Goal: Transaction & Acquisition: Purchase product/service

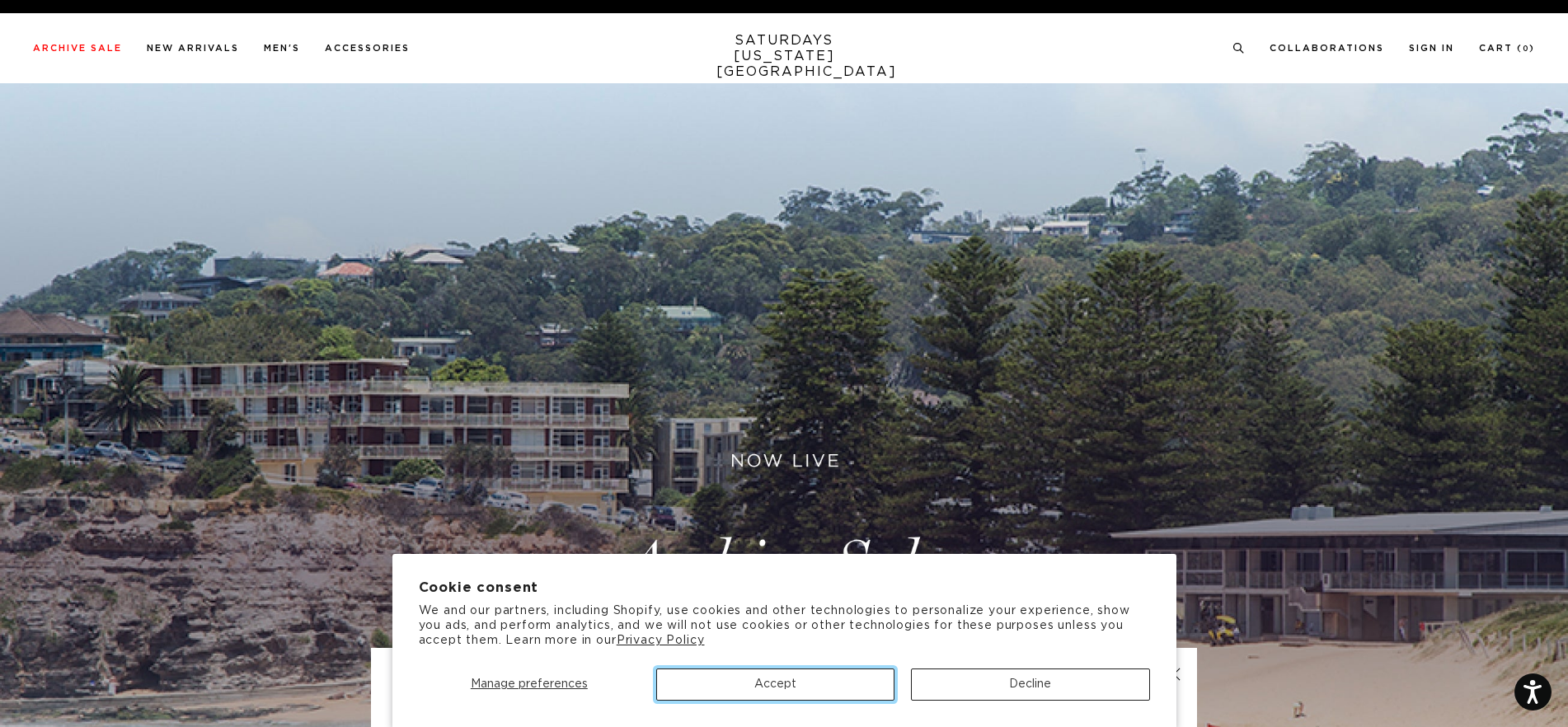
click at [827, 686] on button "Accept" at bounding box center [775, 684] width 238 height 32
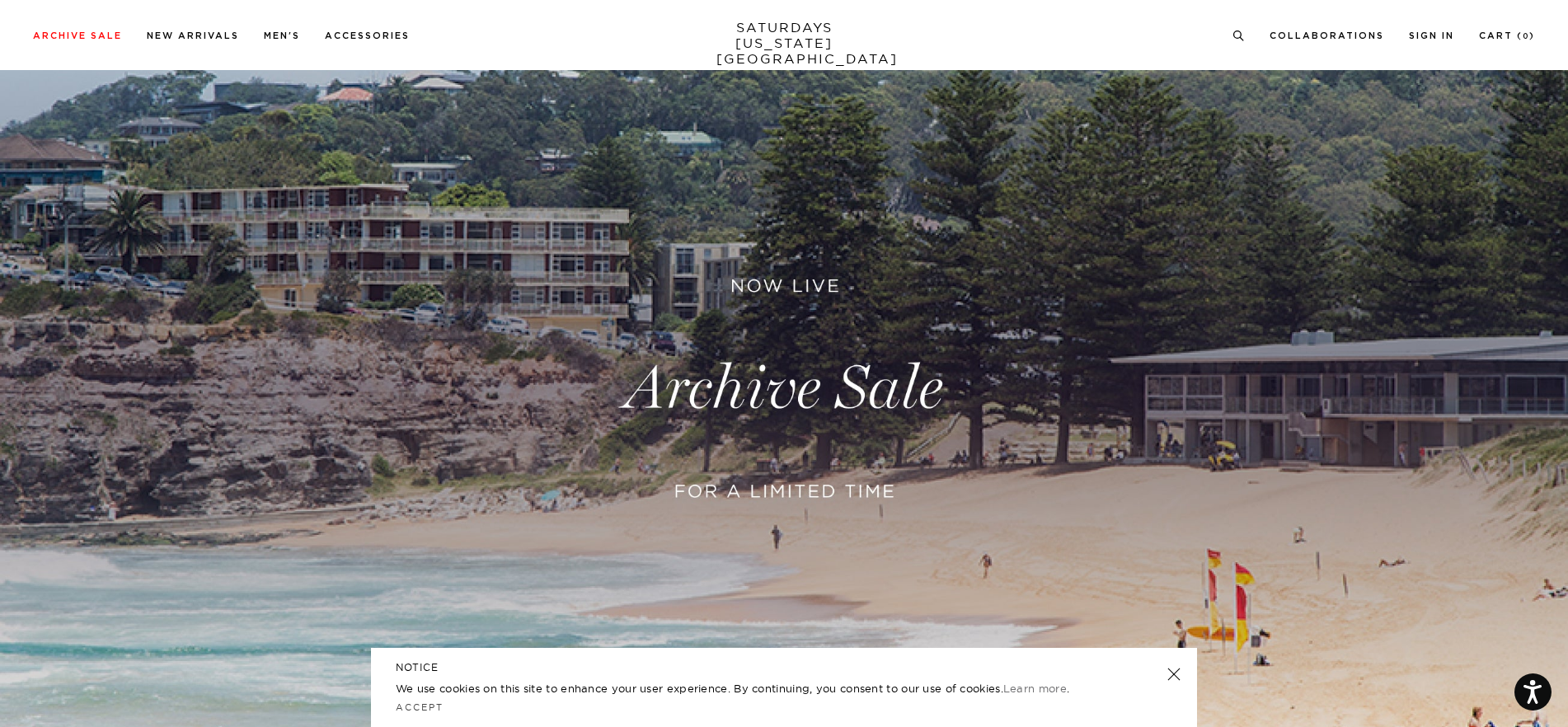
scroll to position [119, 0]
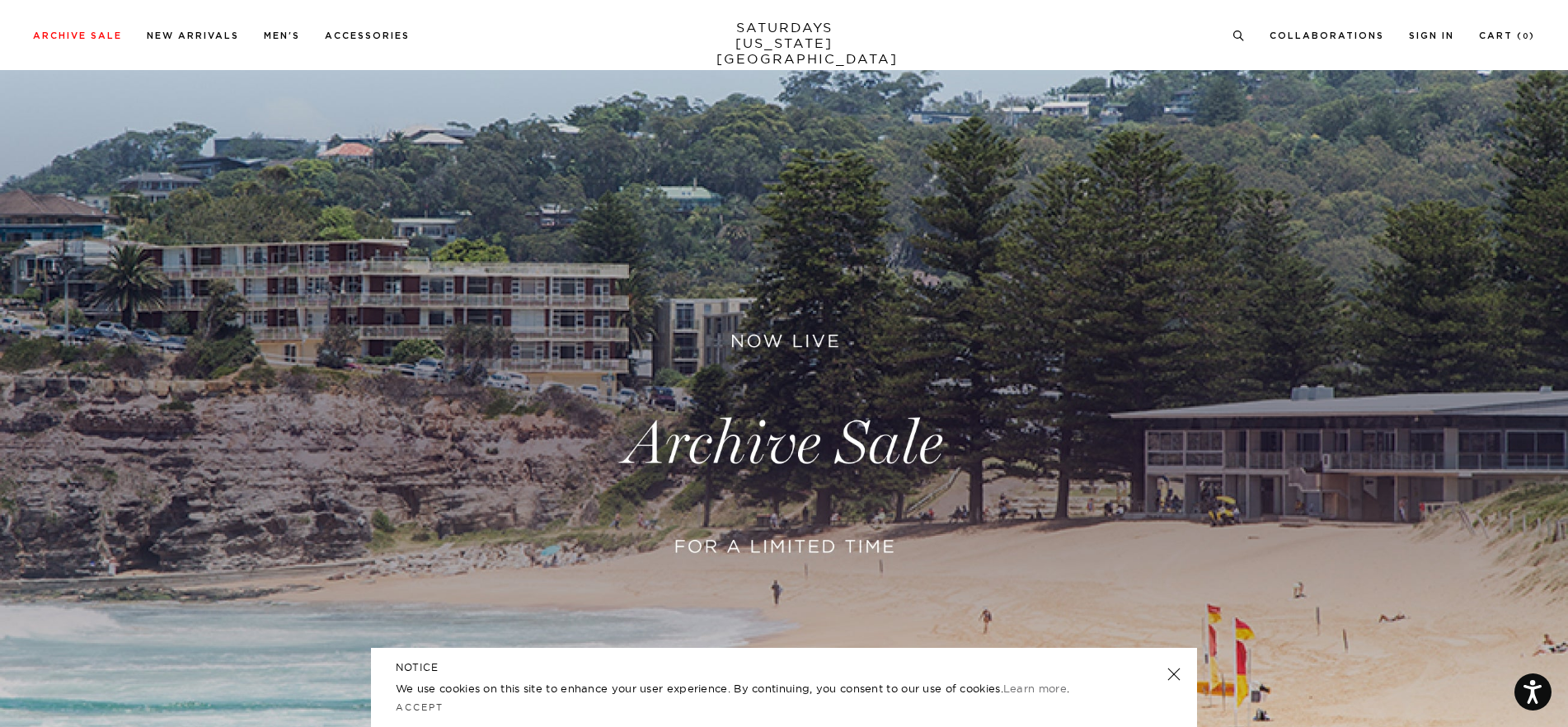
click at [1175, 674] on link at bounding box center [1173, 674] width 23 height 23
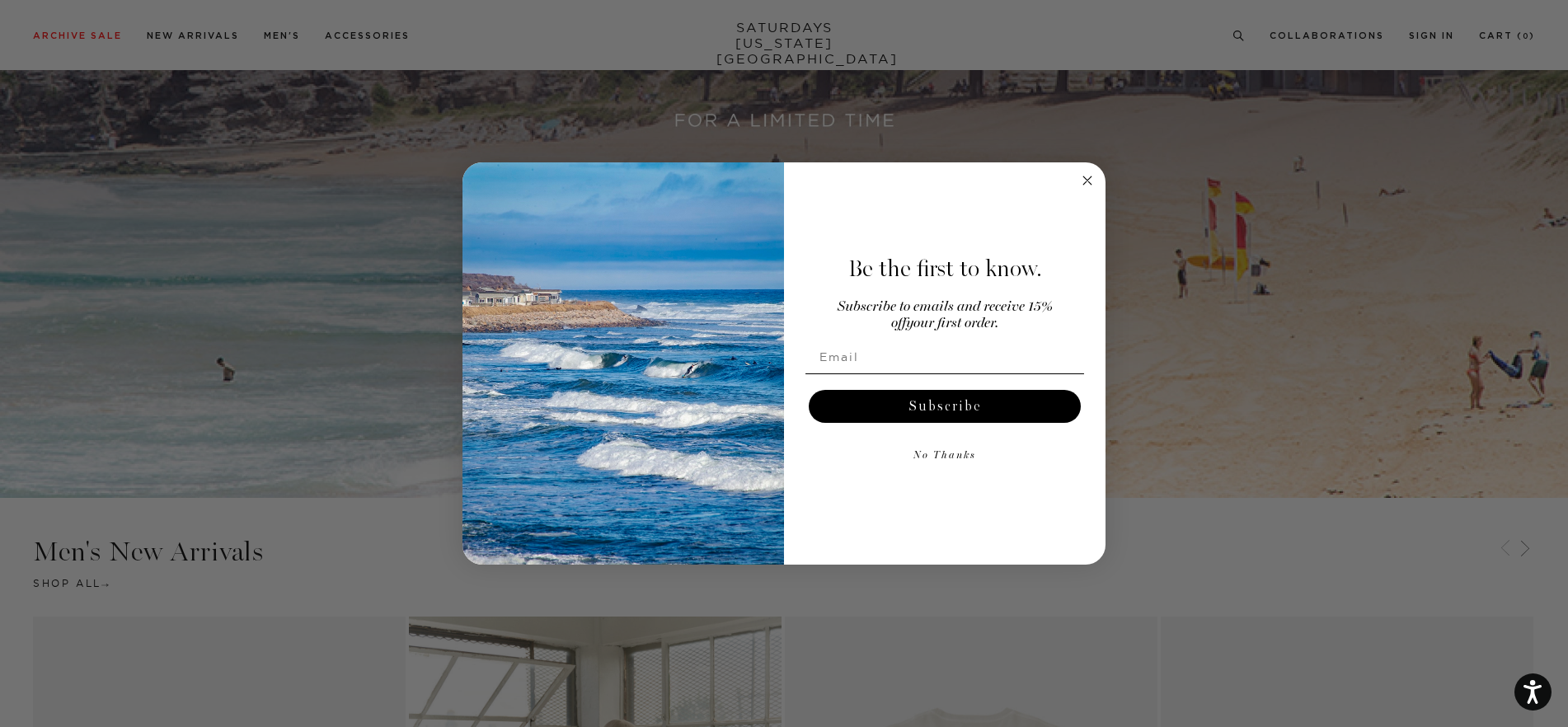
scroll to position [560, 0]
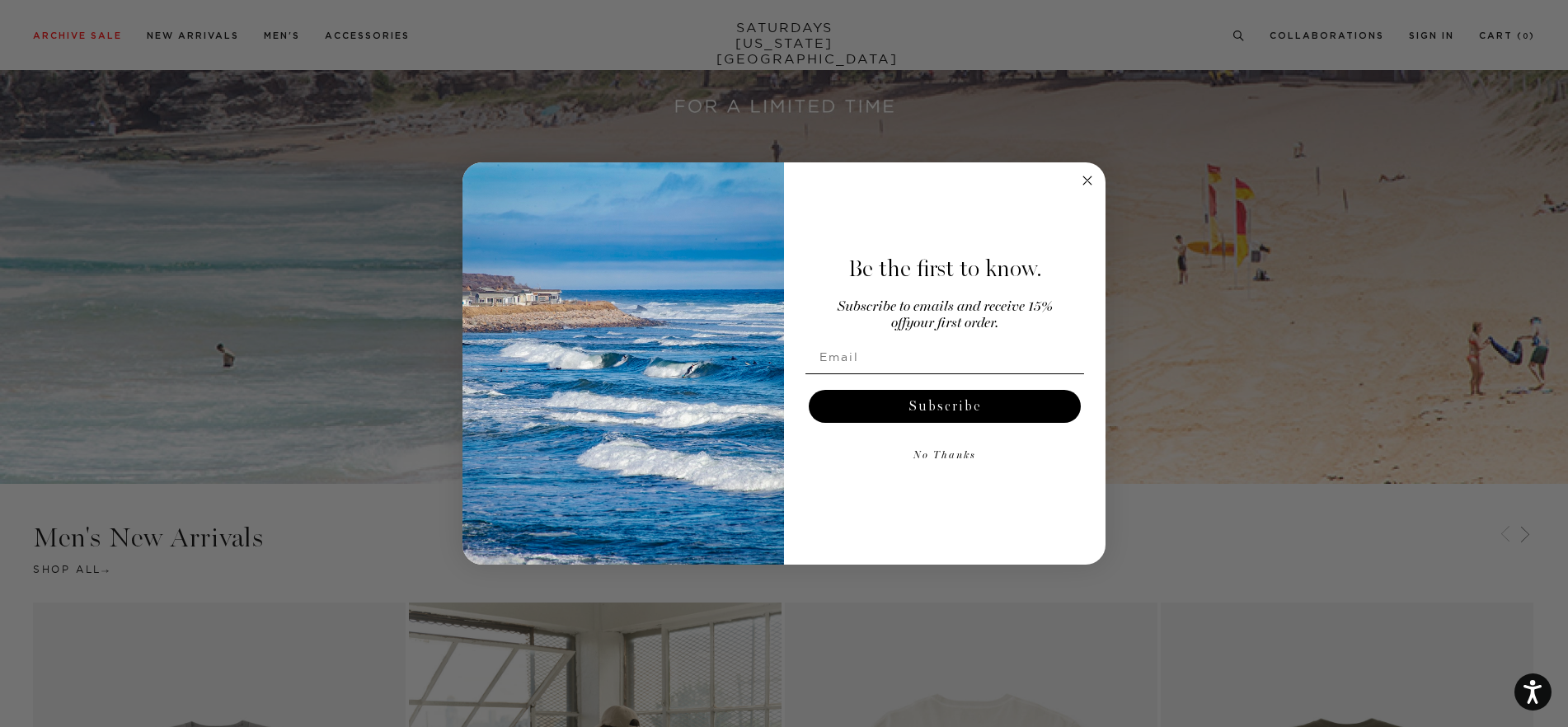
click at [1088, 183] on icon "Close dialog" at bounding box center [1086, 180] width 8 height 8
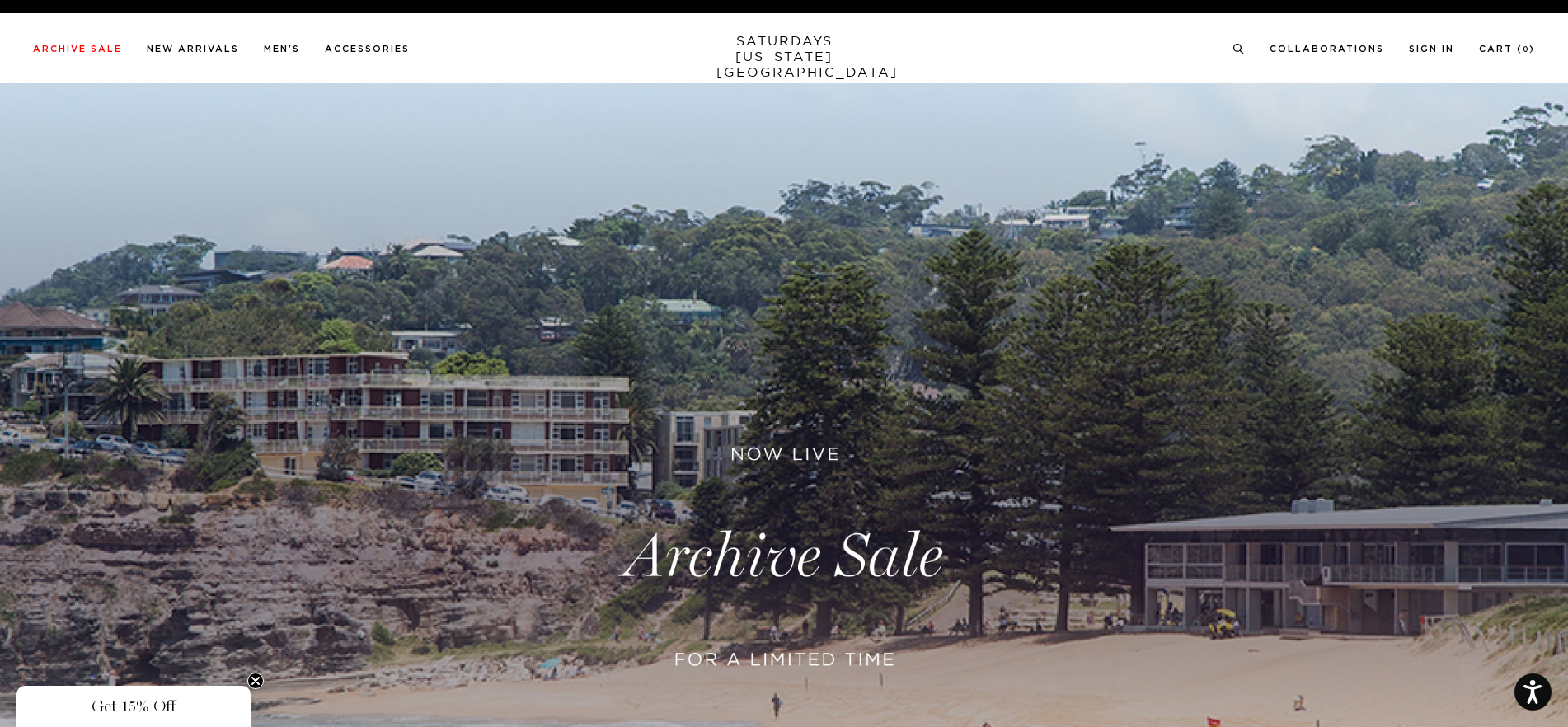
scroll to position [0, 0]
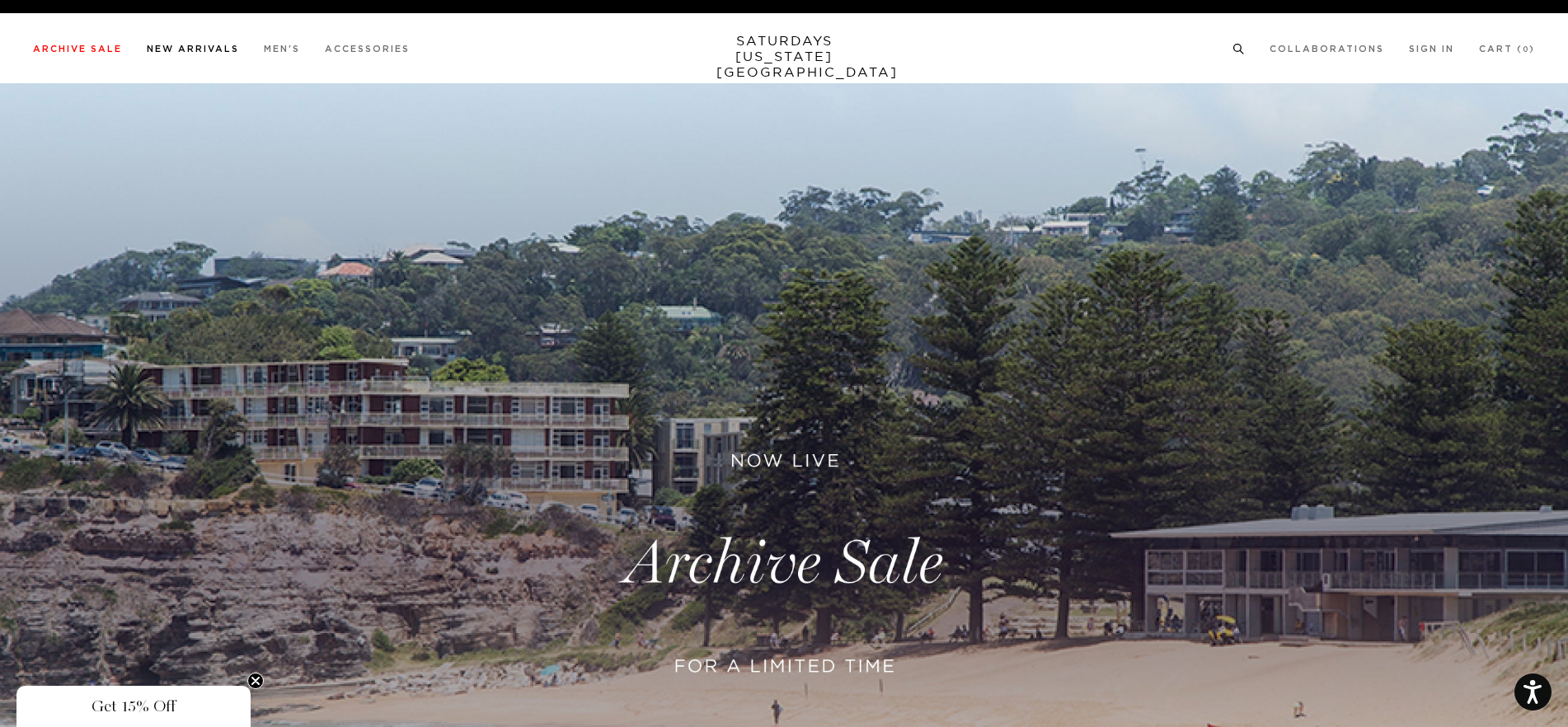
click at [189, 48] on link "New Arrivals" at bounding box center [193, 49] width 92 height 9
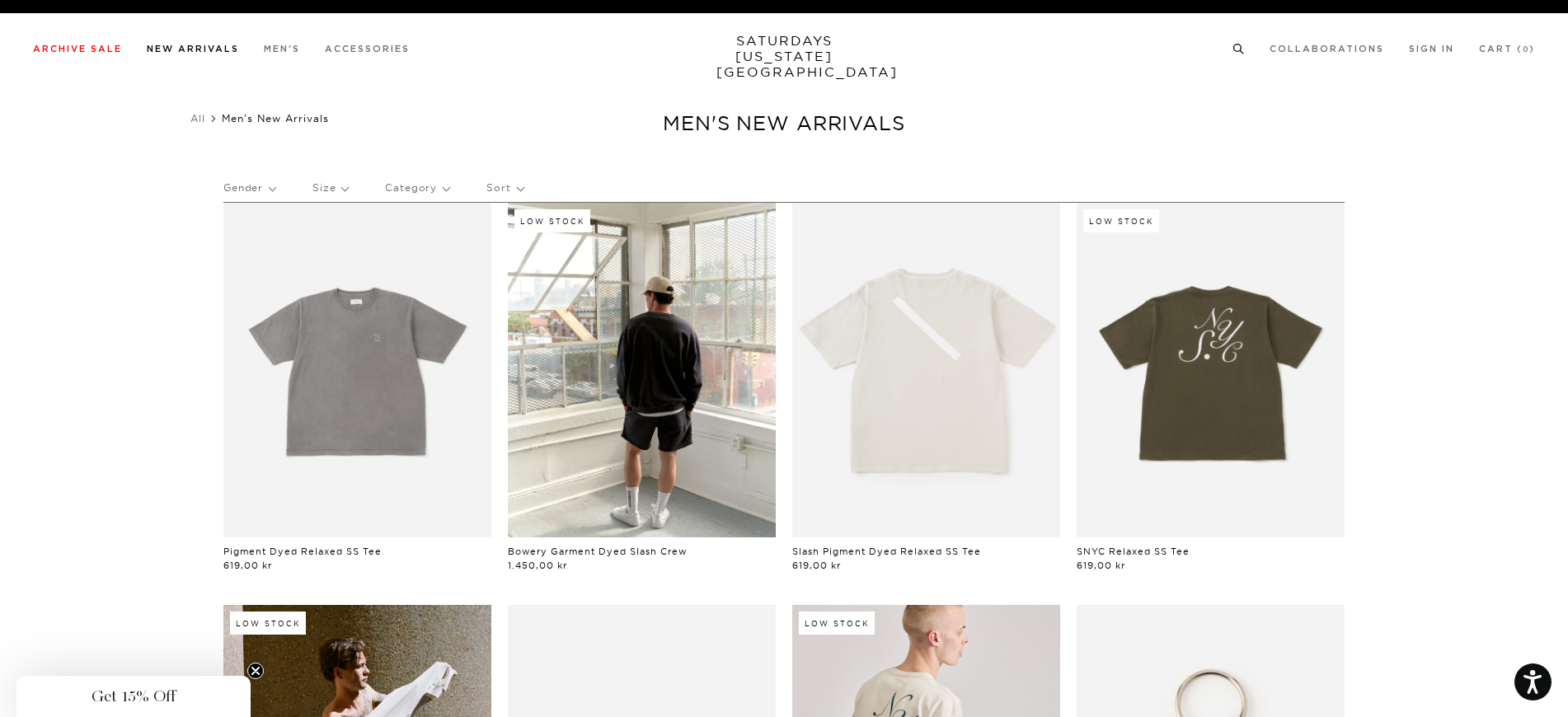
click at [189, 44] on link "New Arrivals" at bounding box center [193, 49] width 92 height 9
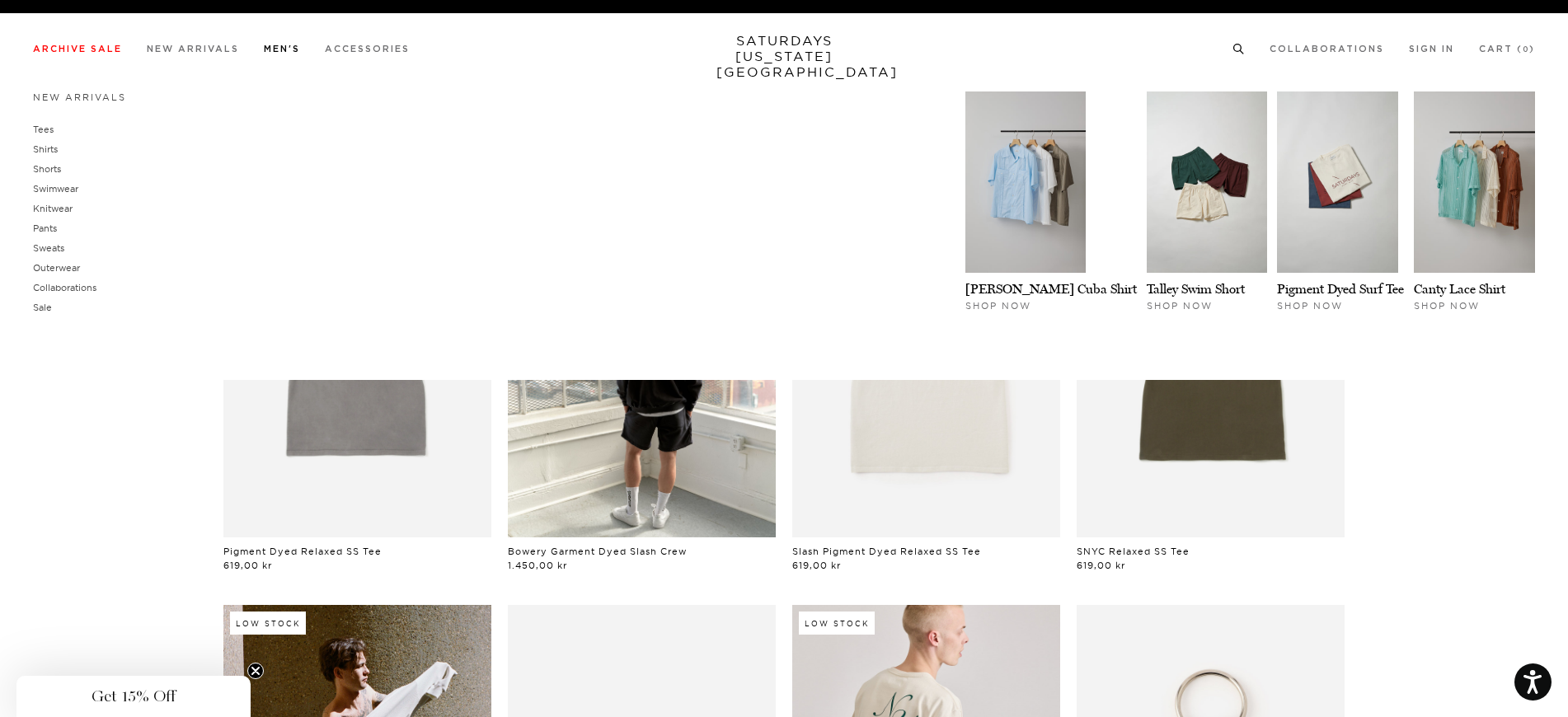
click at [280, 49] on link "Men's" at bounding box center [282, 49] width 37 height 9
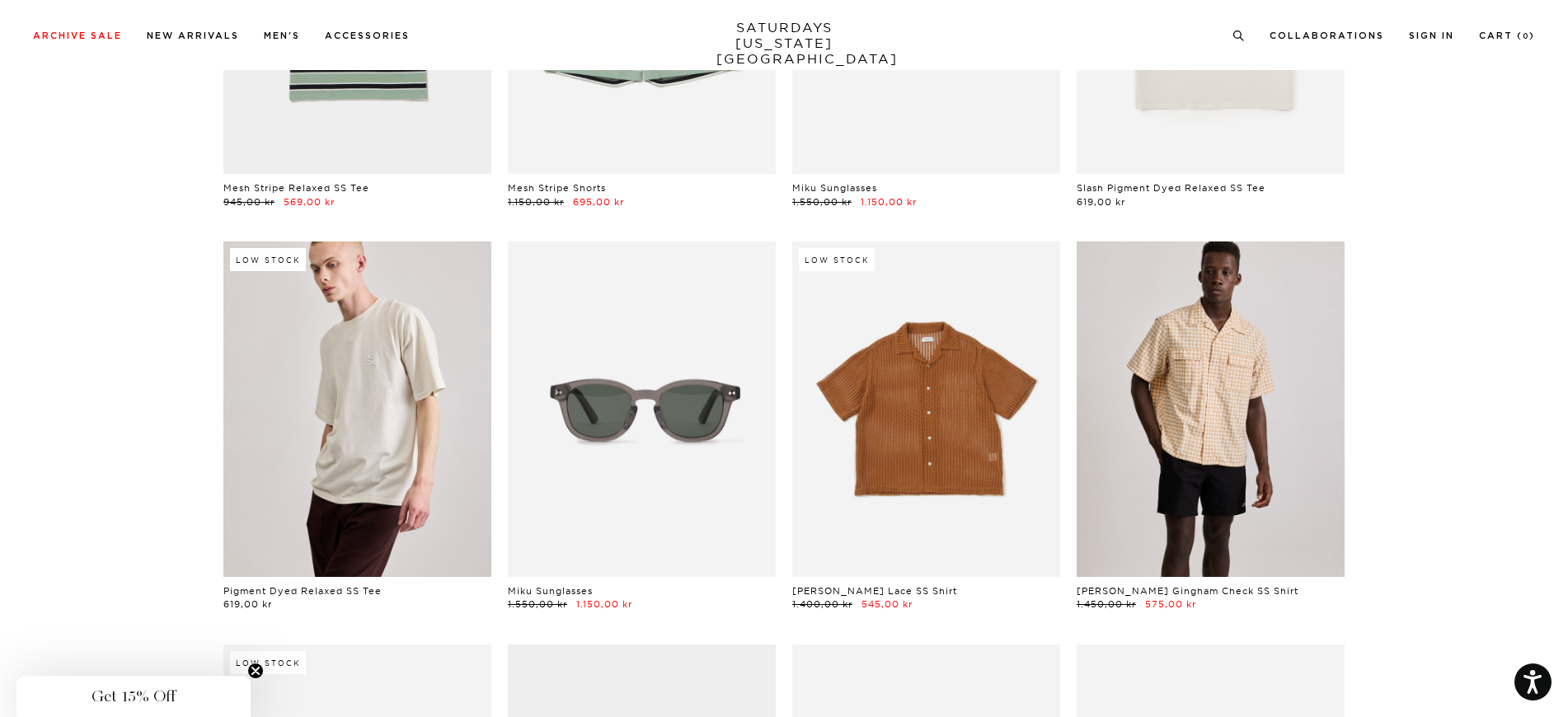
scroll to position [1941, 0]
click at [927, 393] on link at bounding box center [926, 408] width 268 height 335
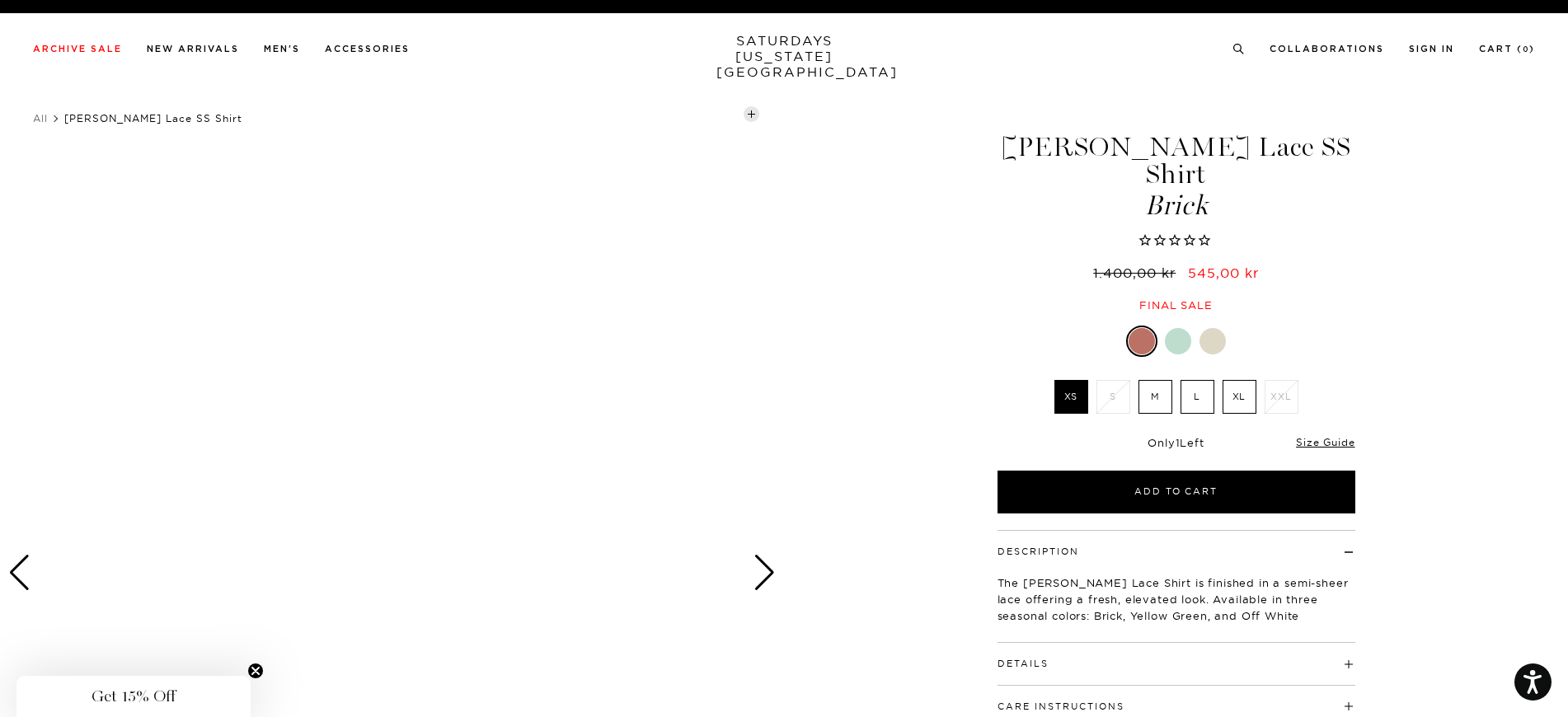
click at [491, 357] on div at bounding box center [392, 573] width 784 height 979
click at [1208, 328] on div at bounding box center [1213, 341] width 26 height 26
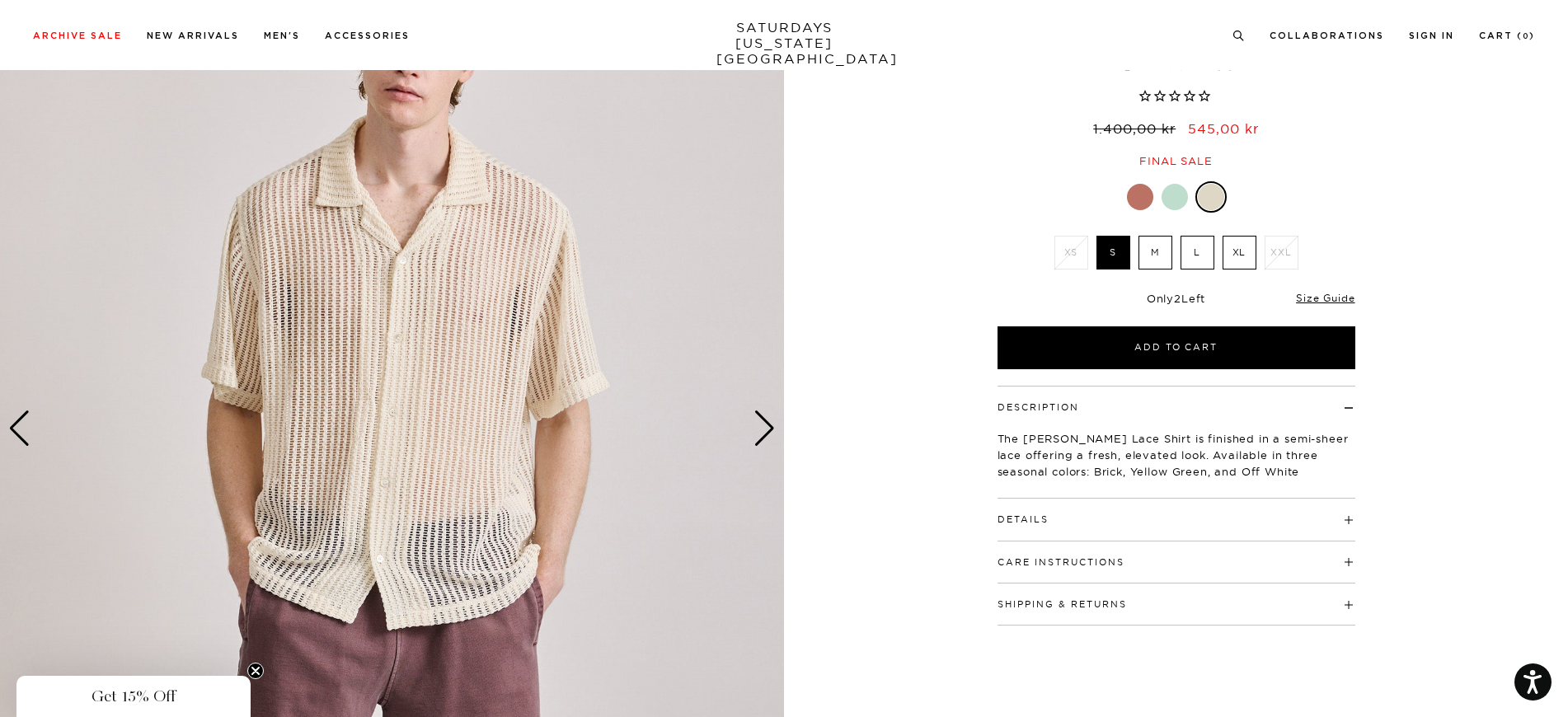
scroll to position [131, 0]
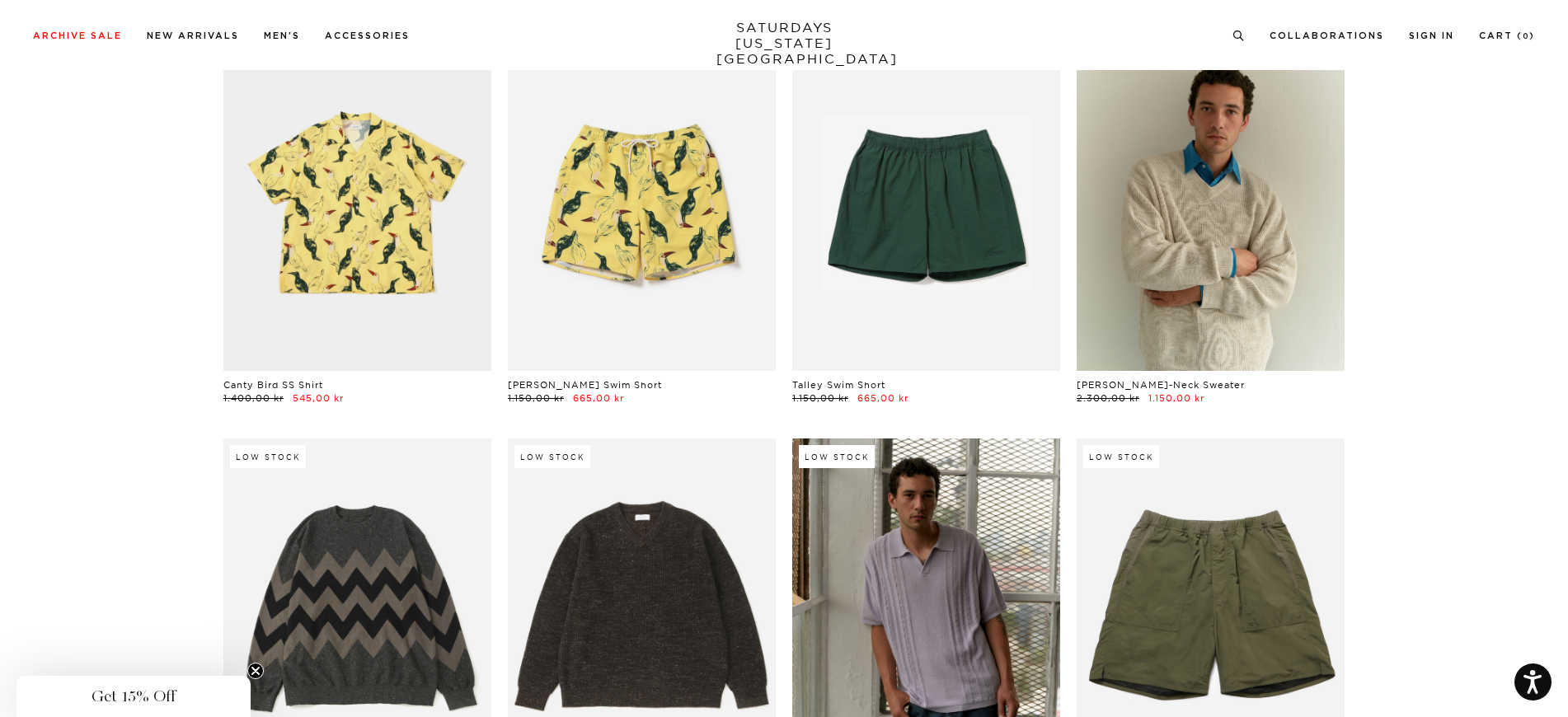
scroll to position [7596, 0]
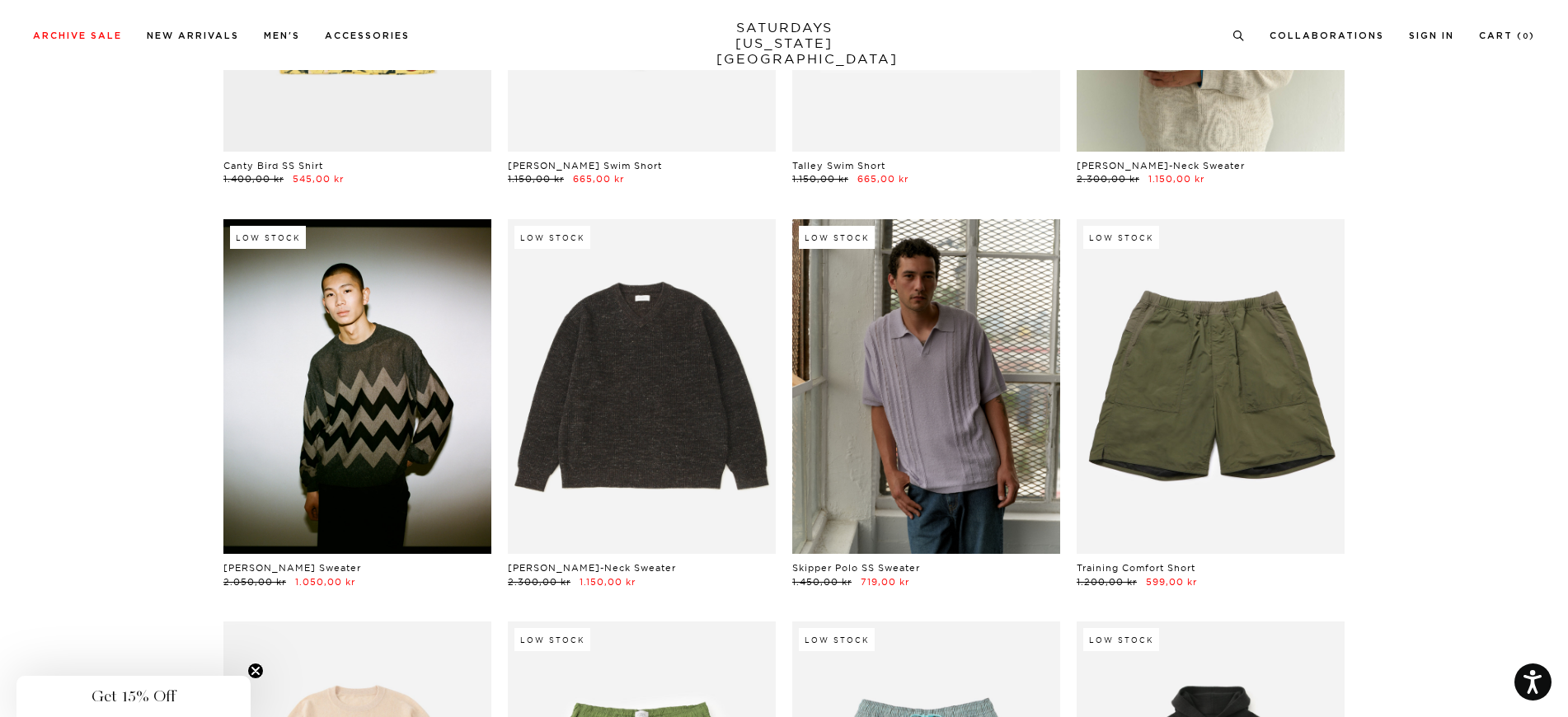
click at [388, 389] on link at bounding box center [357, 386] width 268 height 335
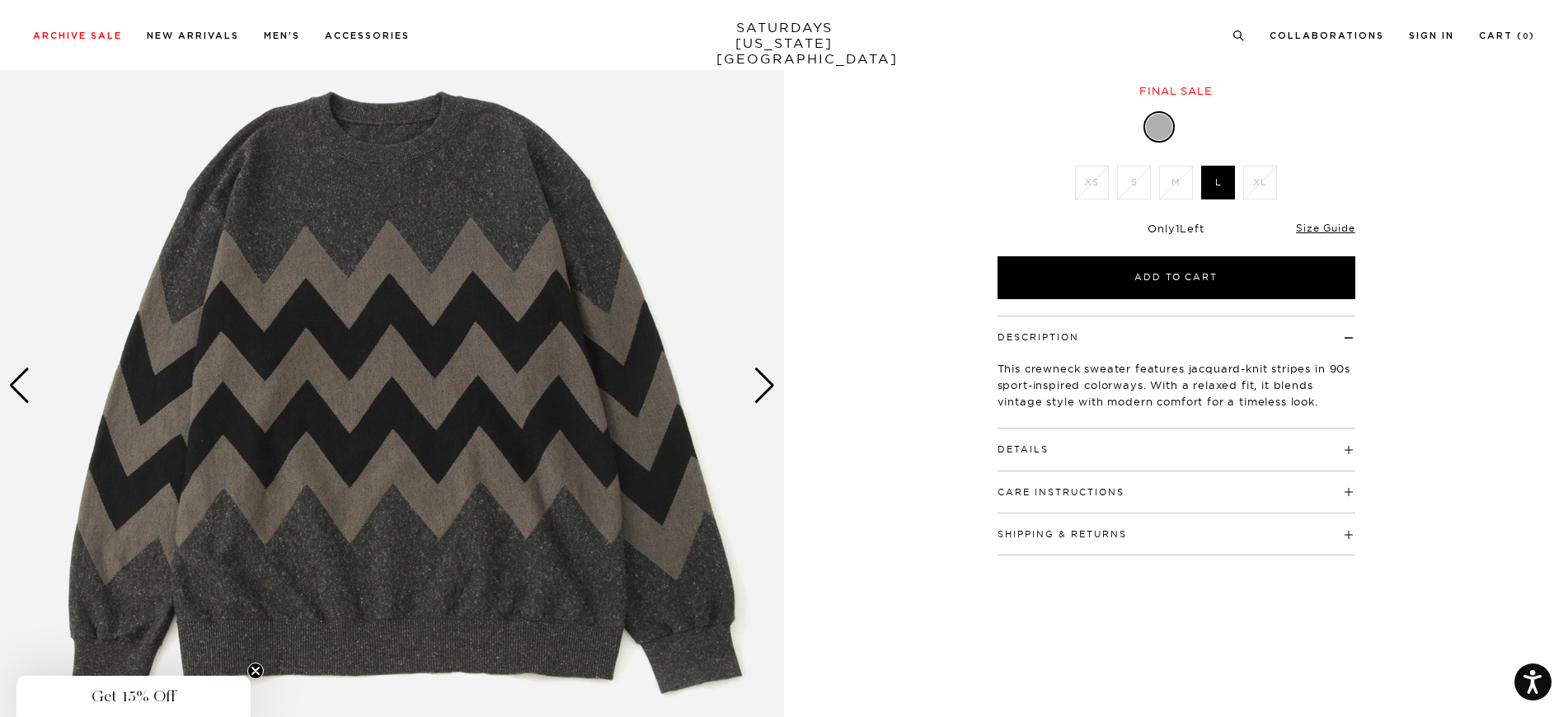
scroll to position [149, 0]
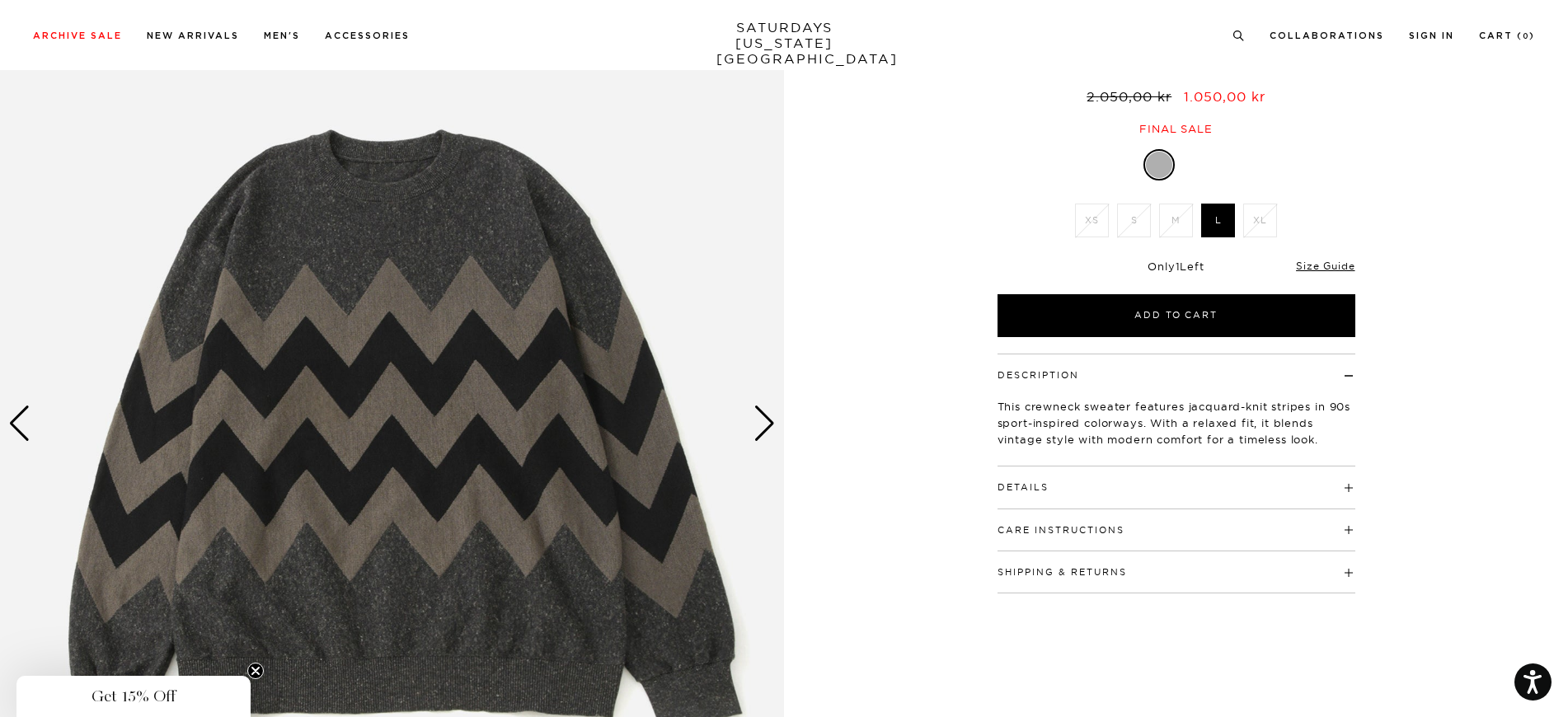
click at [764, 419] on div "Next slide" at bounding box center [765, 424] width 23 height 37
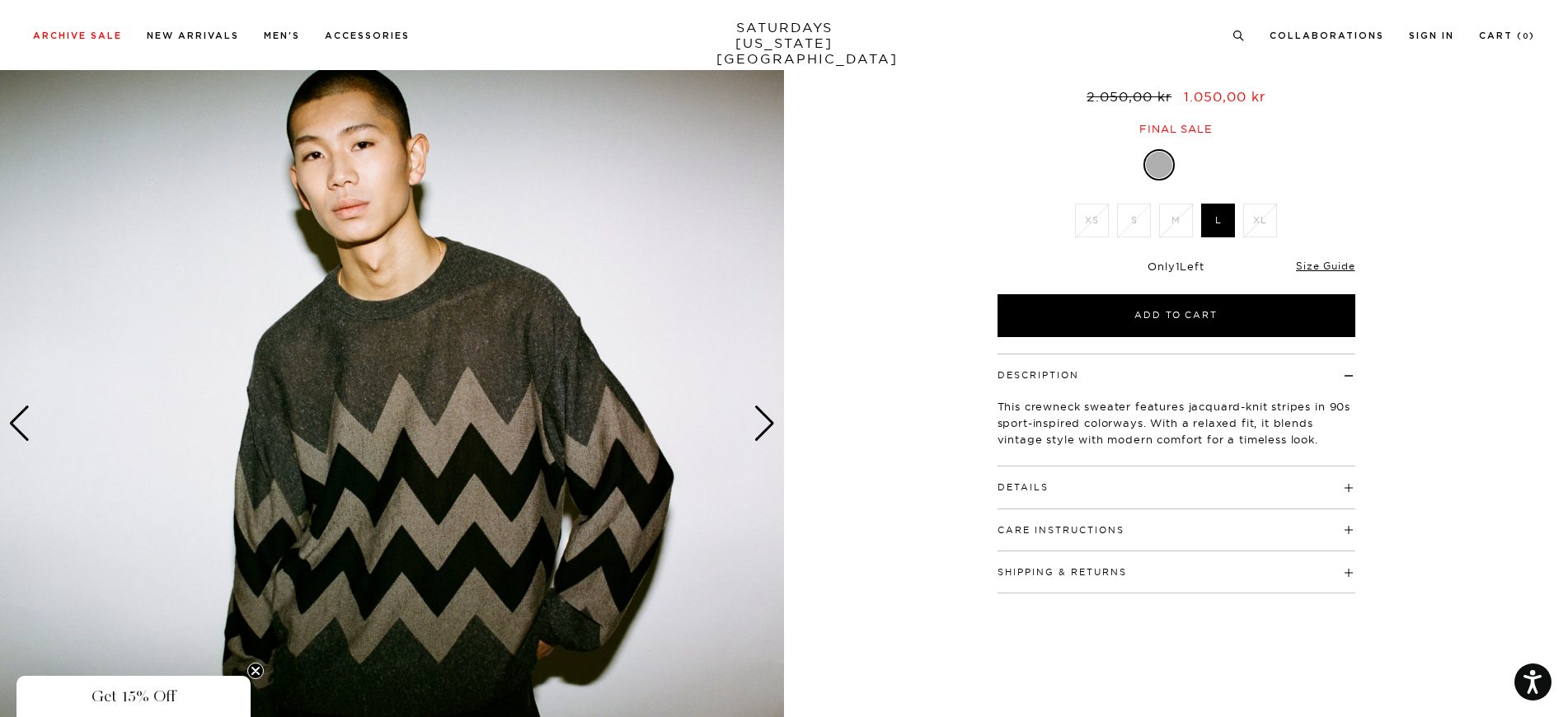
click at [767, 421] on div "Next slide" at bounding box center [765, 424] width 23 height 37
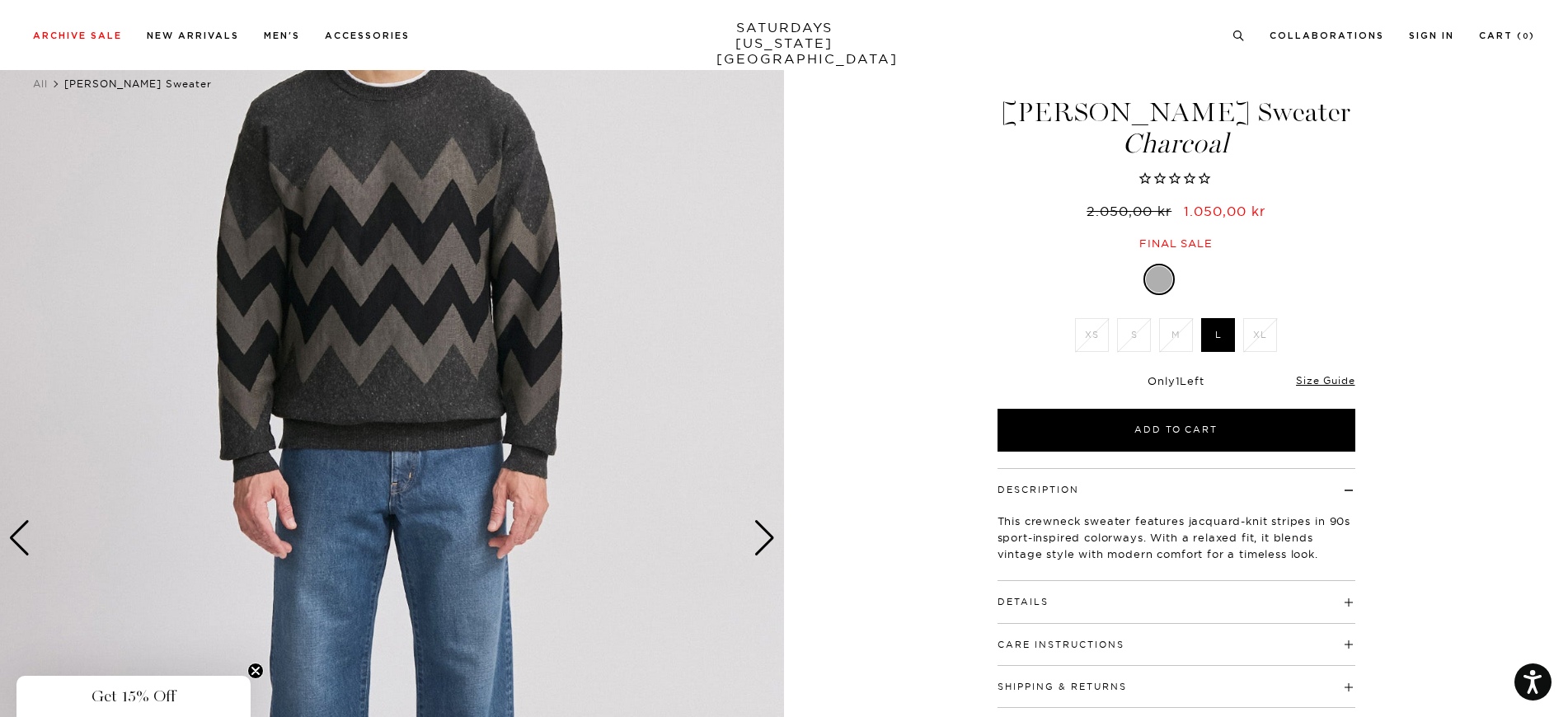
scroll to position [56, 0]
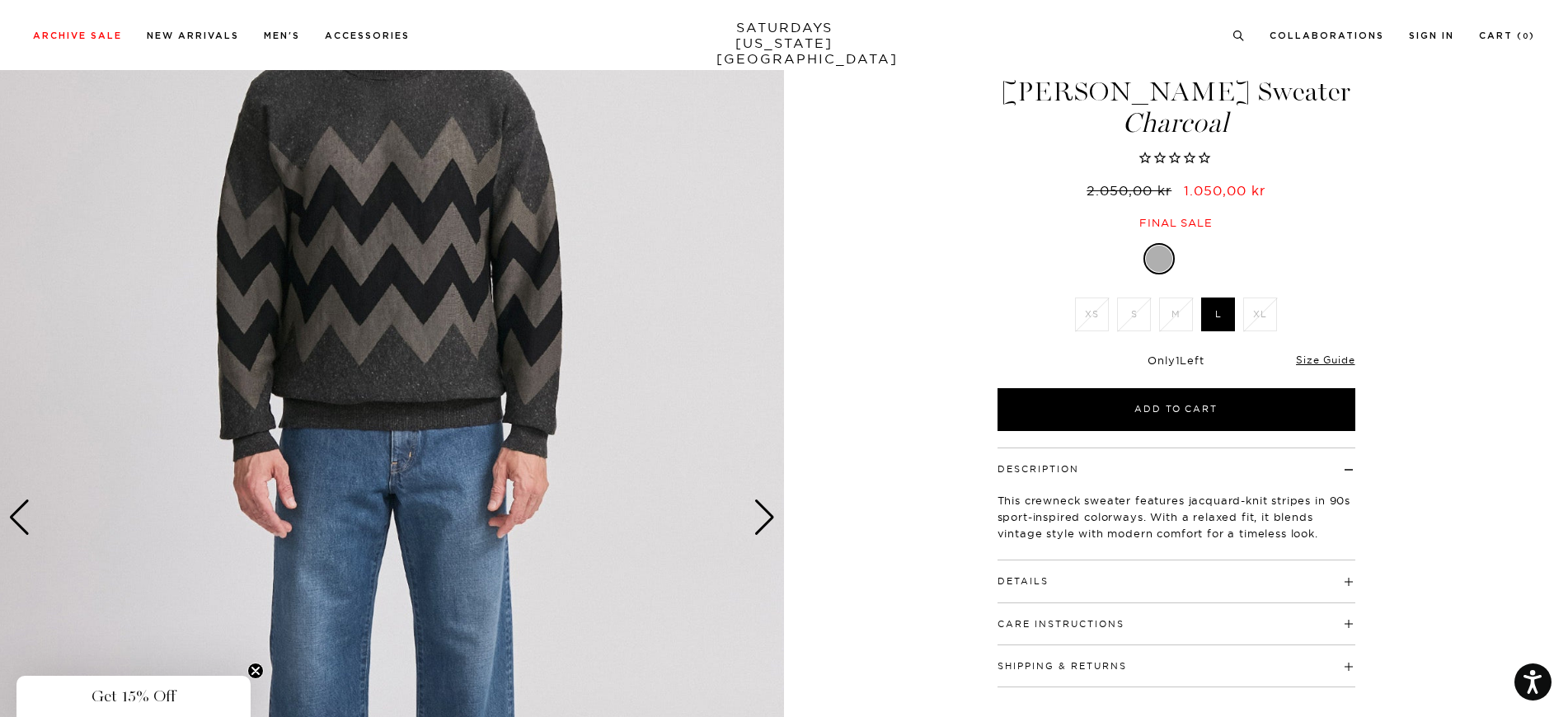
click at [769, 518] on div "Next slide" at bounding box center [765, 518] width 23 height 37
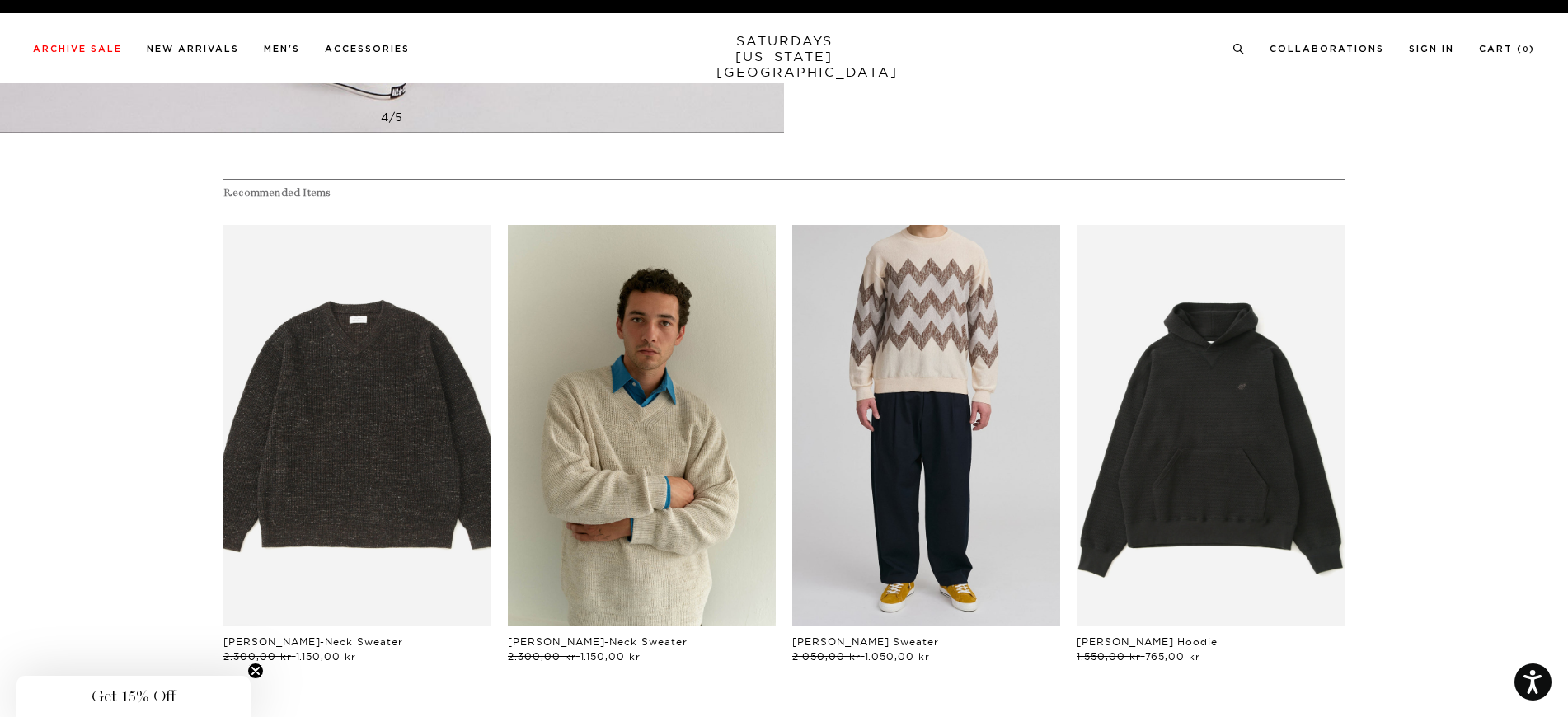
scroll to position [0, 0]
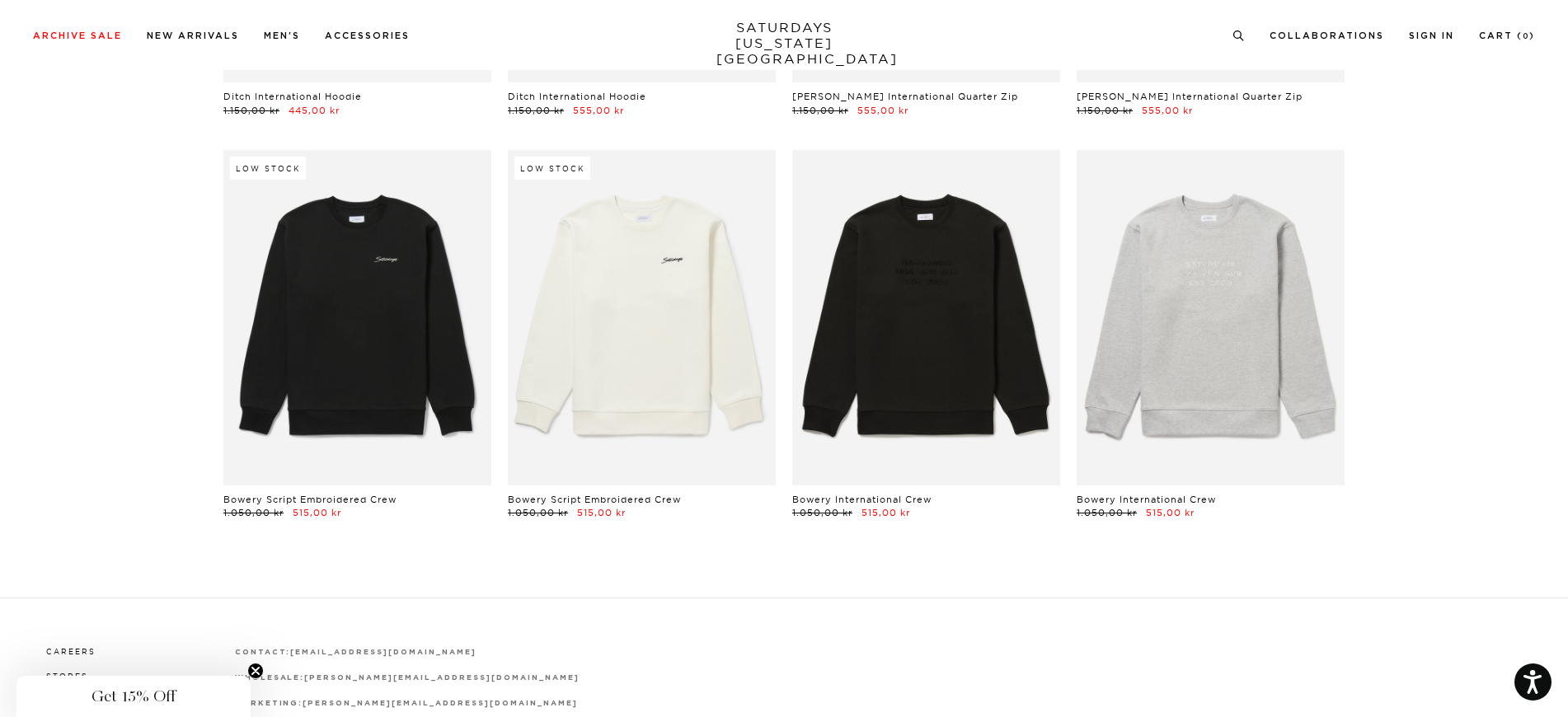
scroll to position [13301, 0]
